Goal: Find contact information: Find contact information

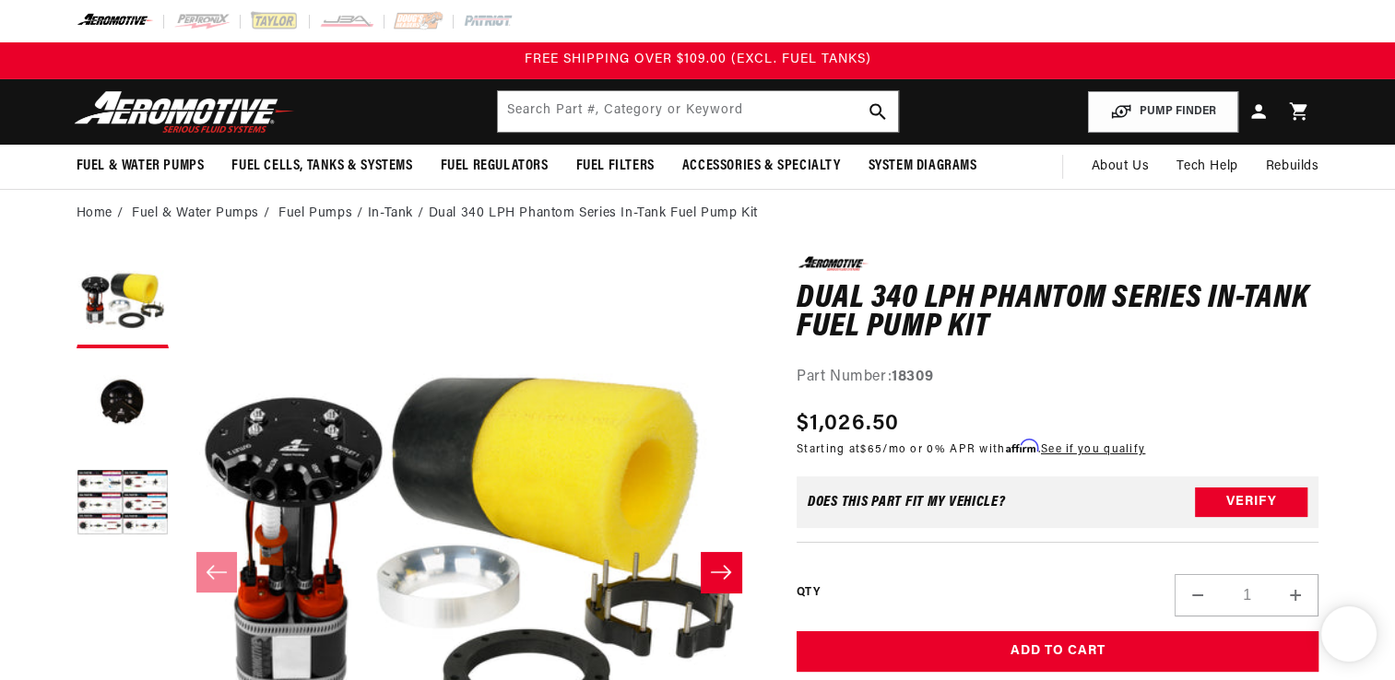
click at [714, 210] on ol "Home Fuel & Water Pumps Fuel Pumps In-Tank Dual 340 LPH Phantom Series In-Tank …" at bounding box center [698, 214] width 1243 height 20
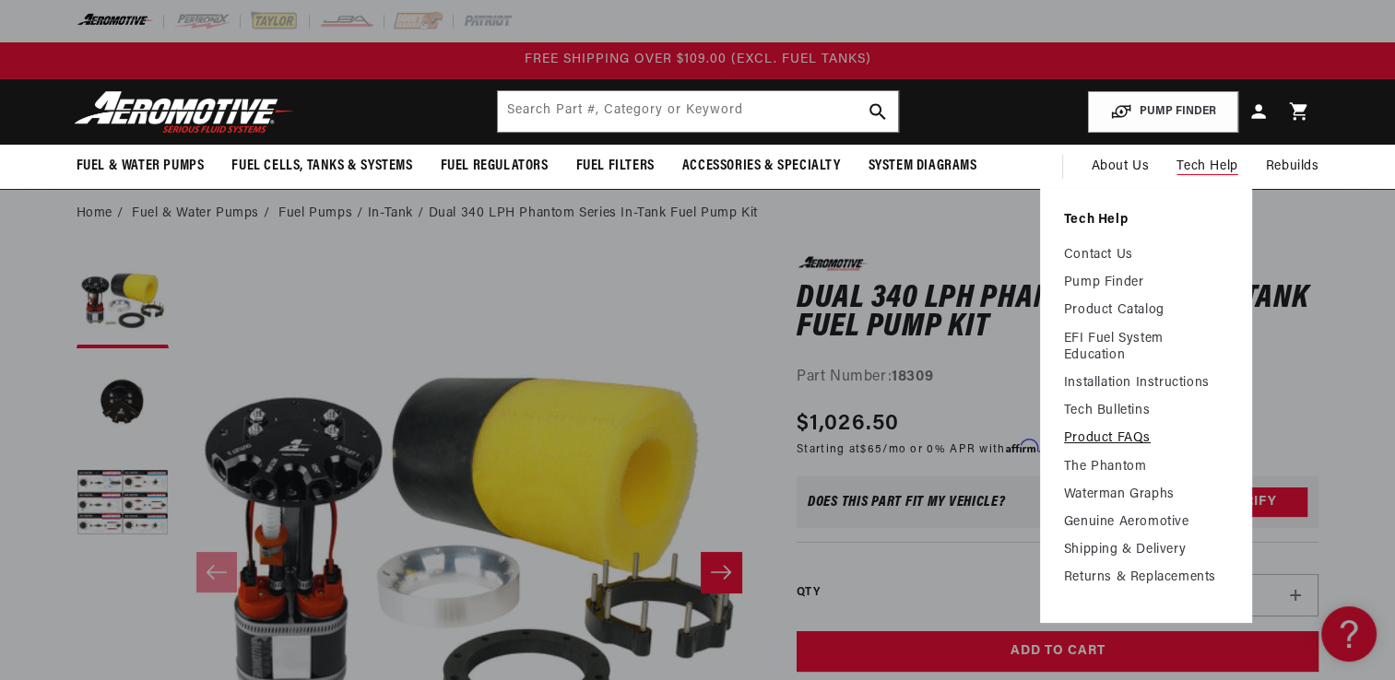
click at [1104, 433] on link "Product FAQs" at bounding box center [1146, 439] width 164 height 17
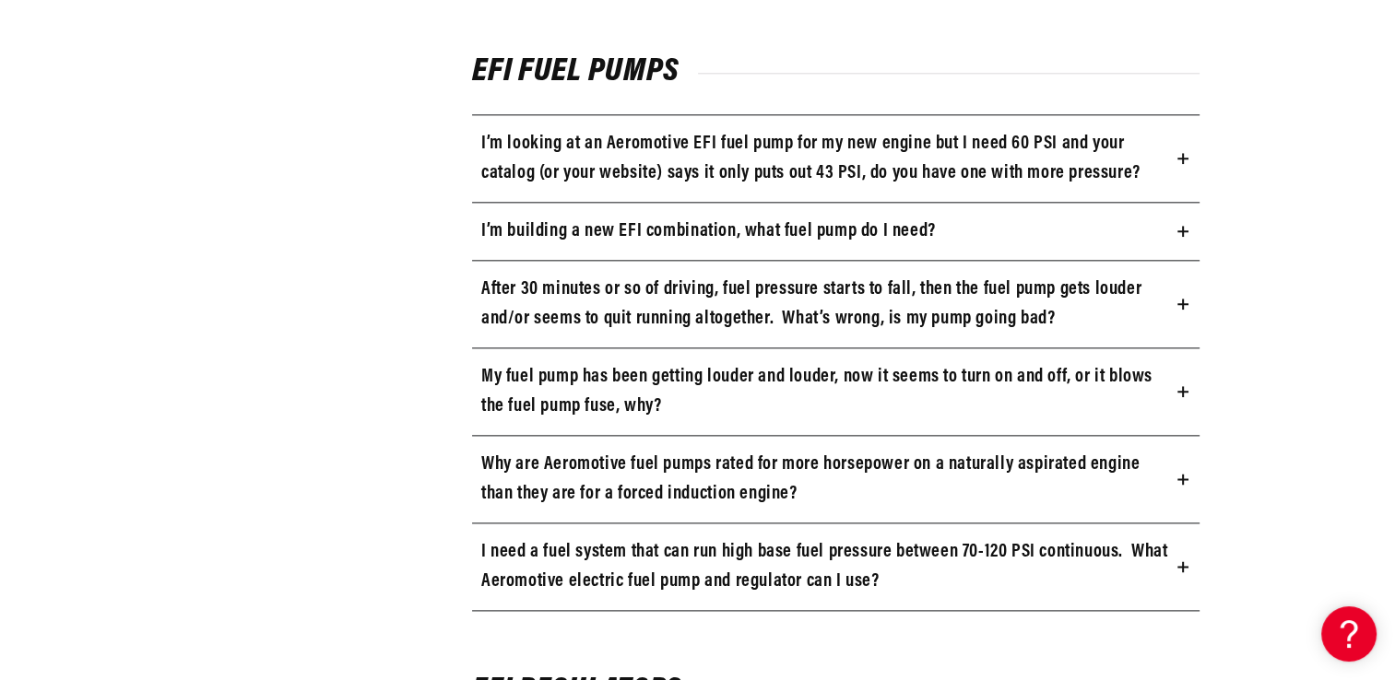
scroll to position [2213, 0]
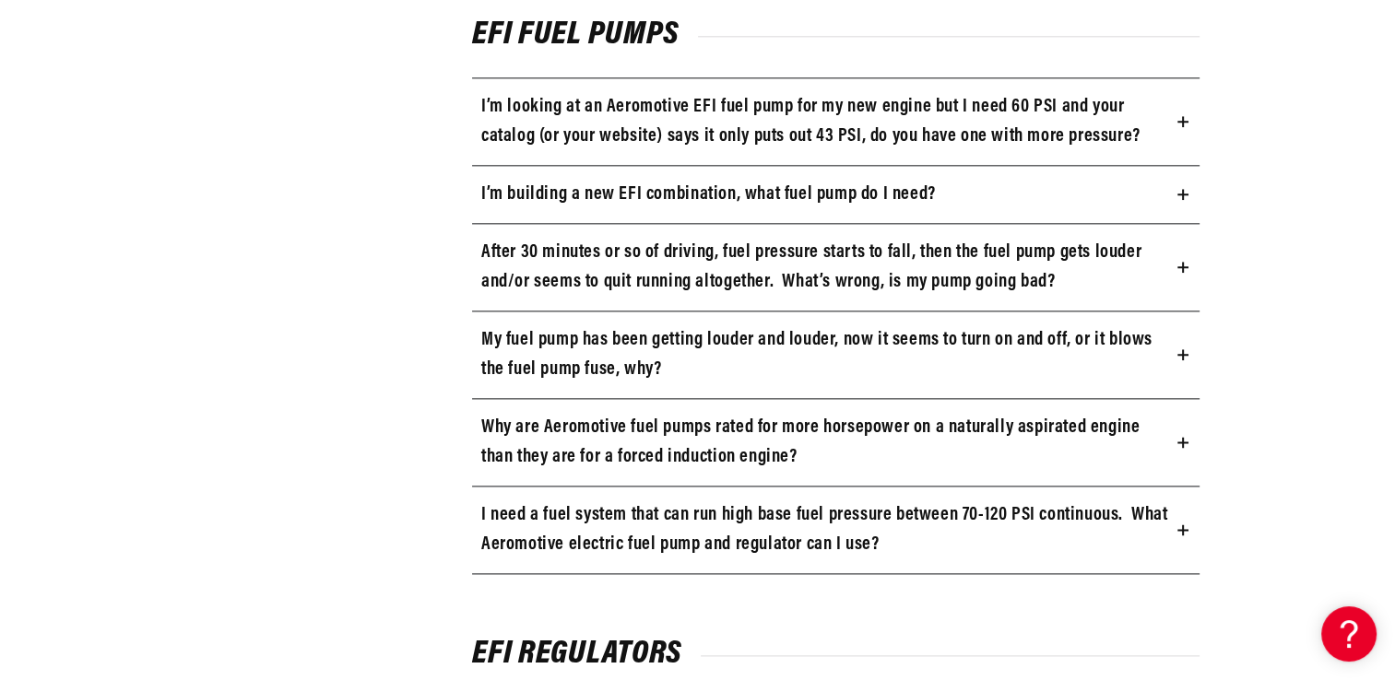
click at [1177, 120] on icon at bounding box center [1182, 121] width 11 height 11
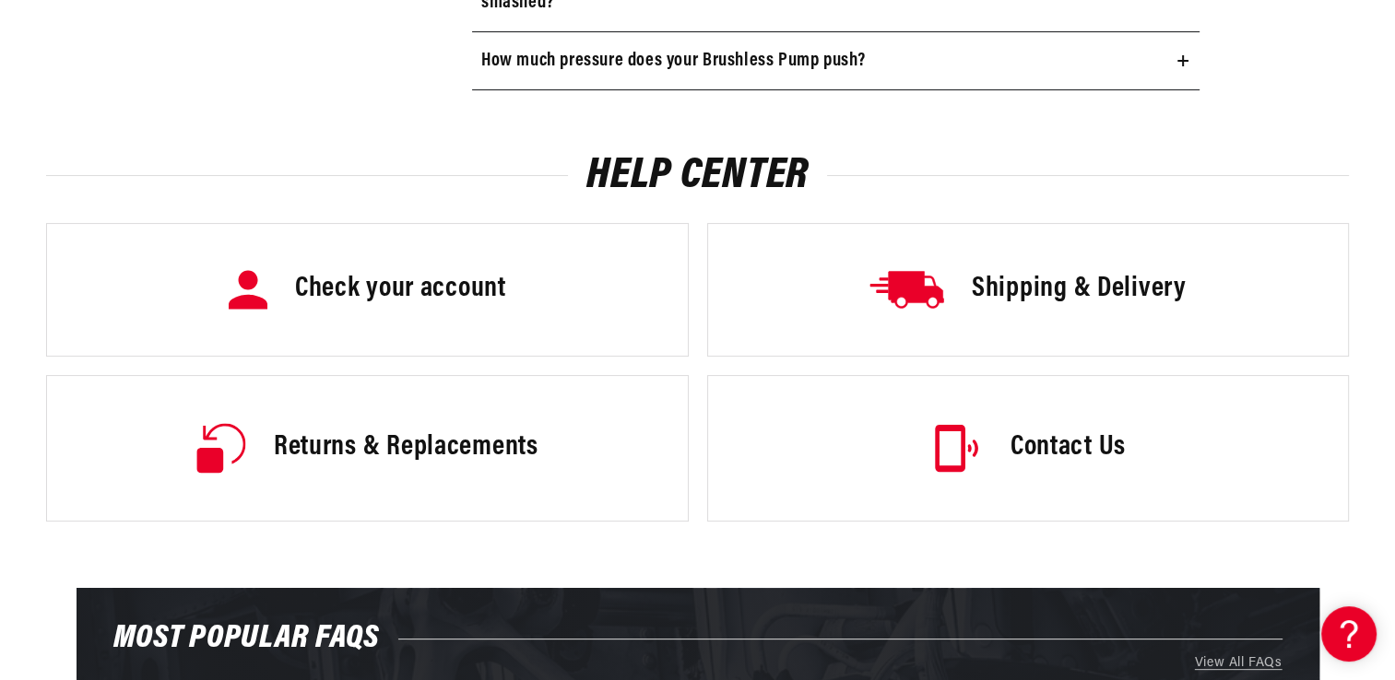
scroll to position [7367, 0]
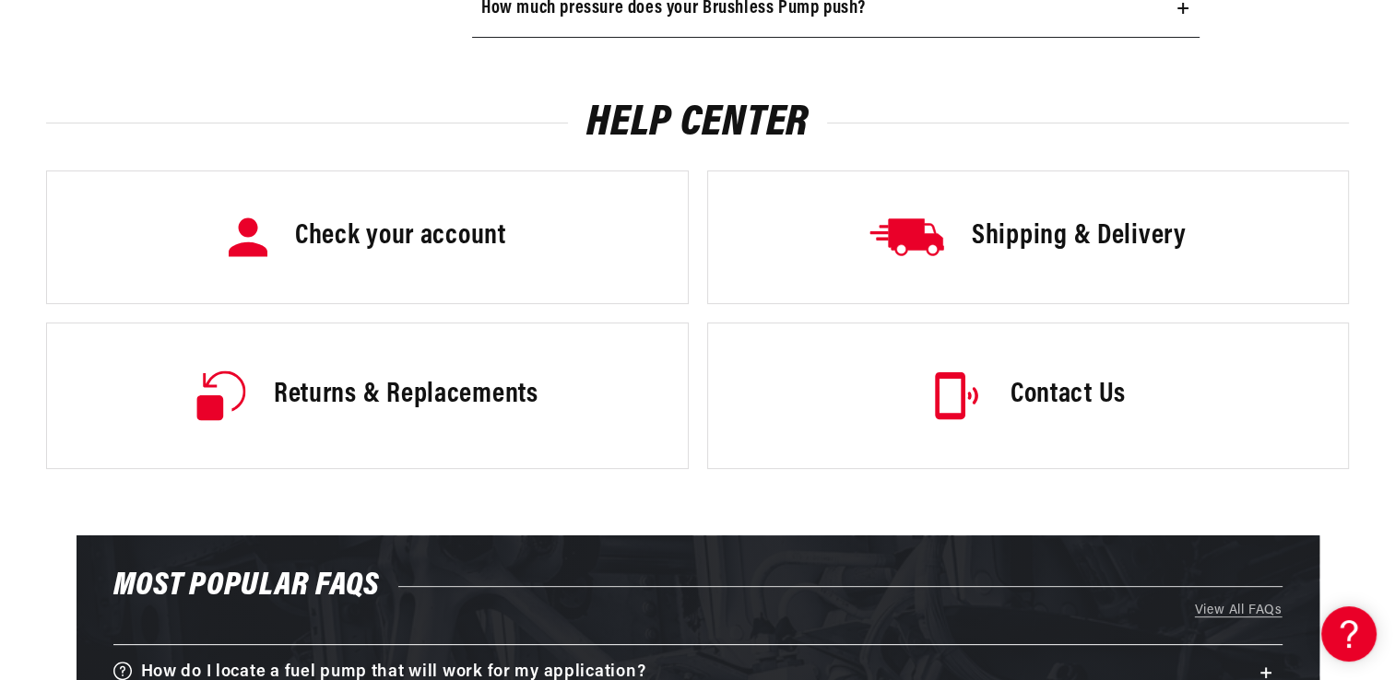
click at [1066, 361] on link "Contact Us" at bounding box center [1028, 396] width 643 height 147
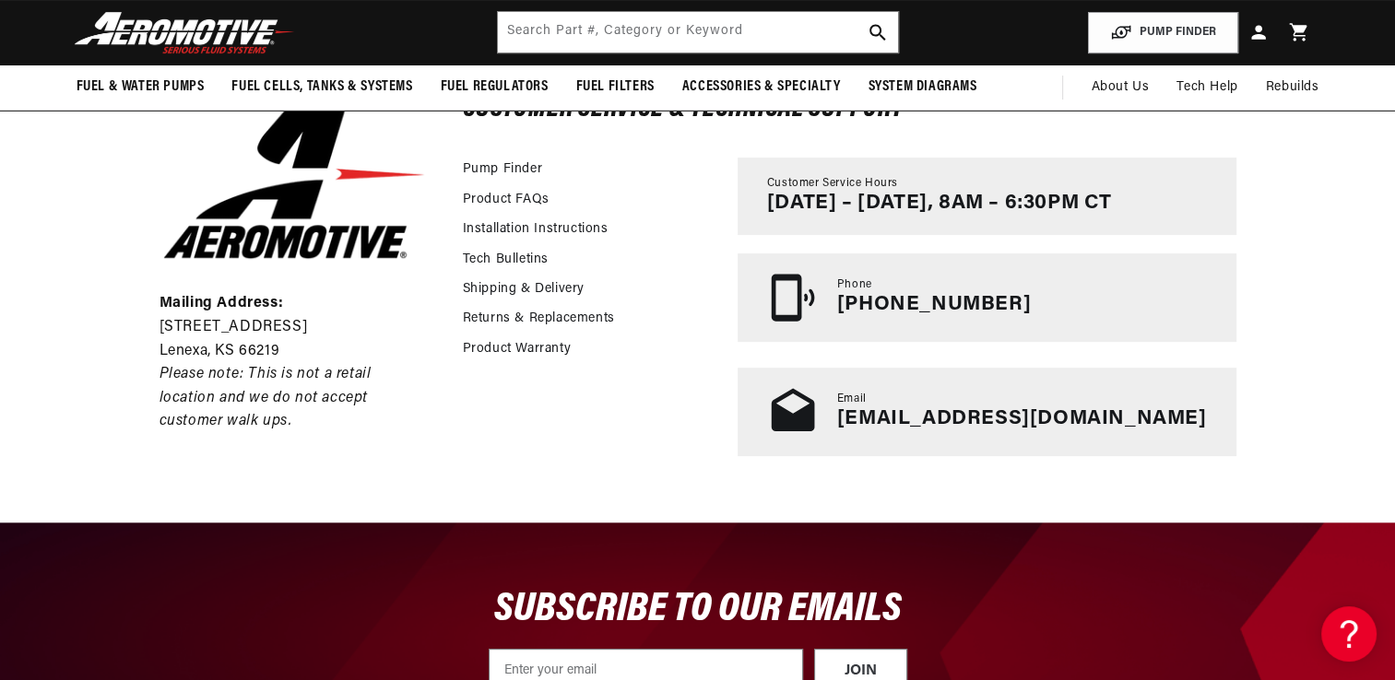
scroll to position [369, 0]
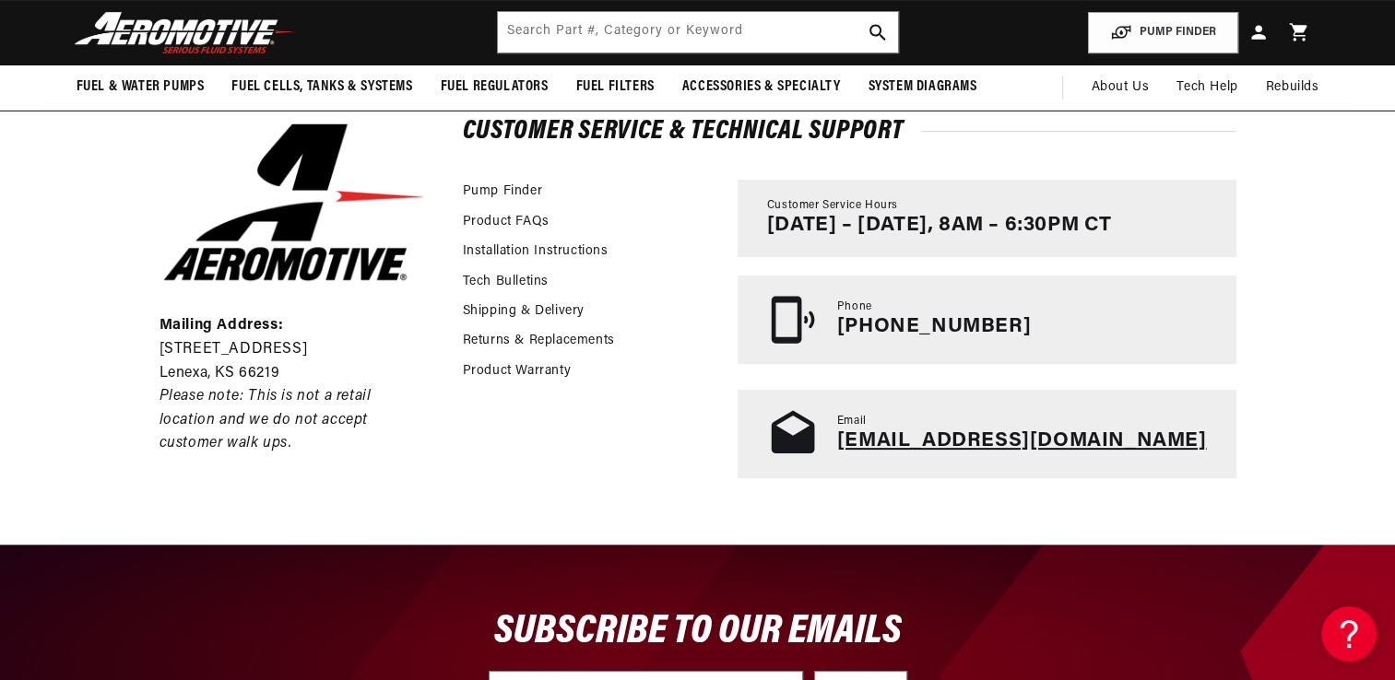
click at [1056, 444] on link "tech@aeromotiveinc.com" at bounding box center [1022, 441] width 370 height 21
click at [1198, 448] on div "Email tech@aeromotiveinc.com" at bounding box center [987, 434] width 499 height 89
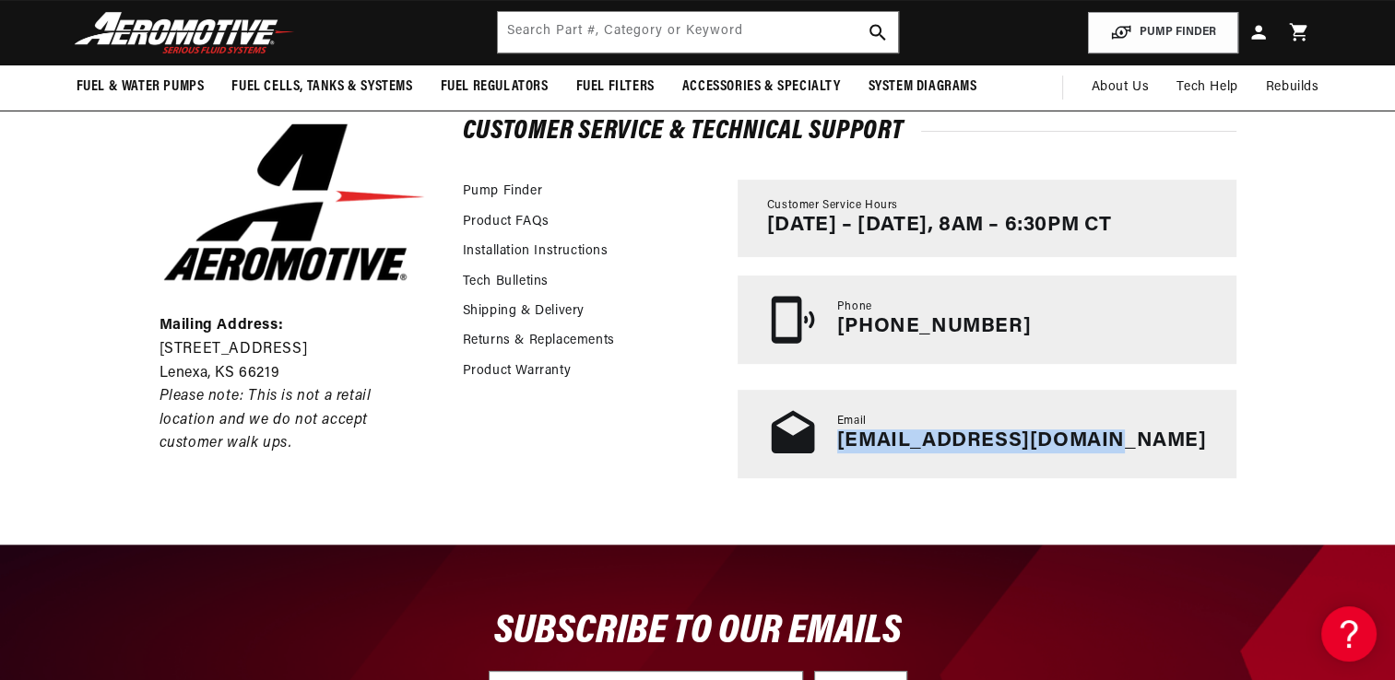
drag, startPoint x: 1198, startPoint y: 448, endPoint x: 929, endPoint y: 453, distance: 268.3
click at [929, 453] on div "Email tech@aeromotiveinc.com" at bounding box center [987, 434] width 499 height 89
drag, startPoint x: 929, startPoint y: 453, endPoint x: 940, endPoint y: 443, distance: 15.0
